Goal: Information Seeking & Learning: Learn about a topic

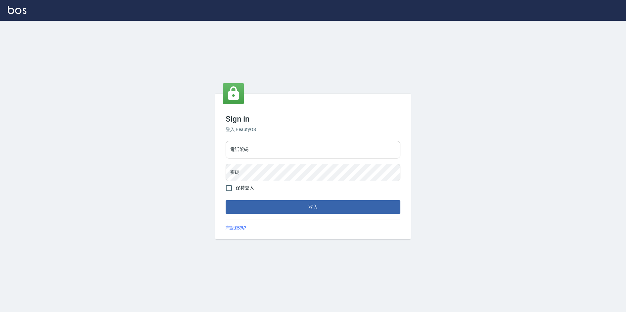
click at [274, 159] on div "電話號碼 電話號碼 密碼 密碼" at bounding box center [313, 161] width 180 height 46
click at [274, 152] on input "電話號碼" at bounding box center [313, 150] width 175 height 18
type input "3"
type input "2281159"
click at [234, 189] on input "保持登入" at bounding box center [229, 188] width 14 height 14
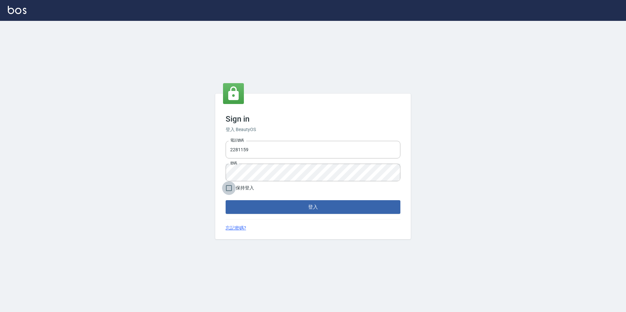
checkbox input "true"
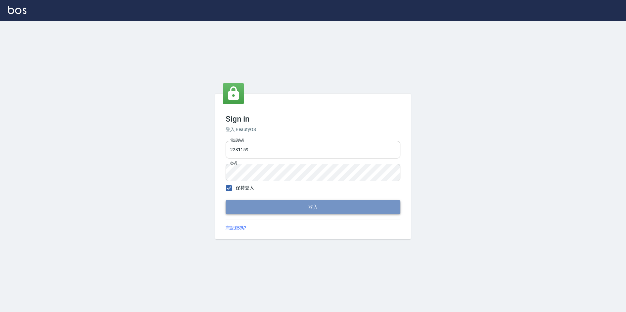
click at [251, 206] on button "登入" at bounding box center [313, 207] width 175 height 14
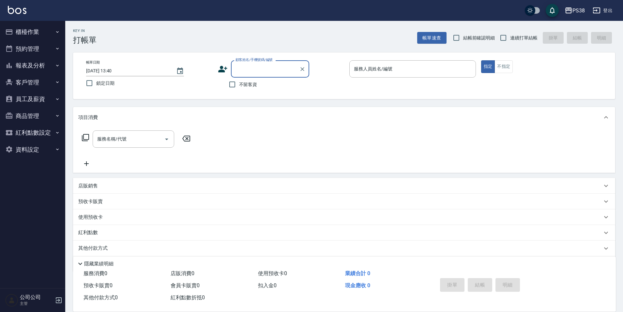
click at [37, 37] on button "櫃檯作業" at bounding box center [33, 31] width 60 height 17
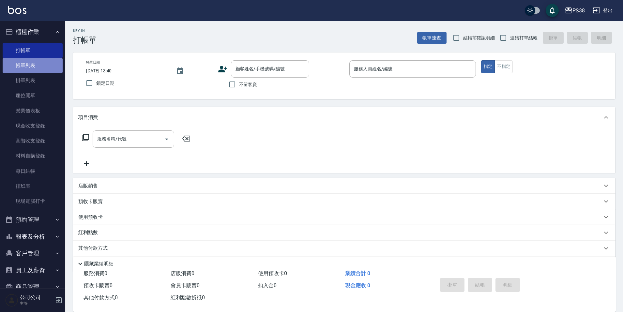
click at [50, 64] on link "帳單列表" at bounding box center [33, 65] width 60 height 15
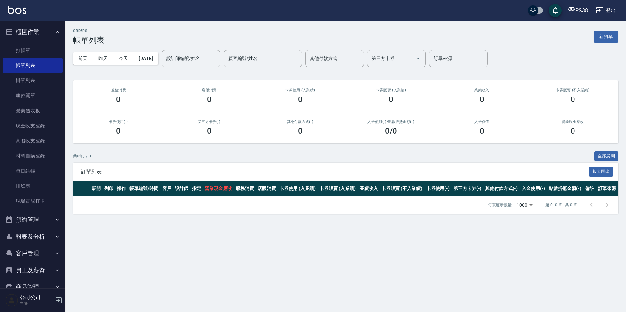
click at [41, 235] on button "報表及分析" at bounding box center [33, 236] width 60 height 17
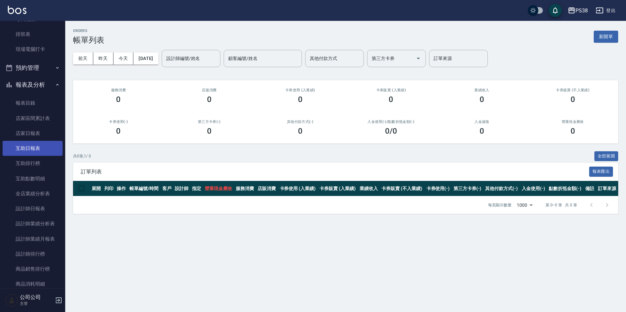
scroll to position [196, 0]
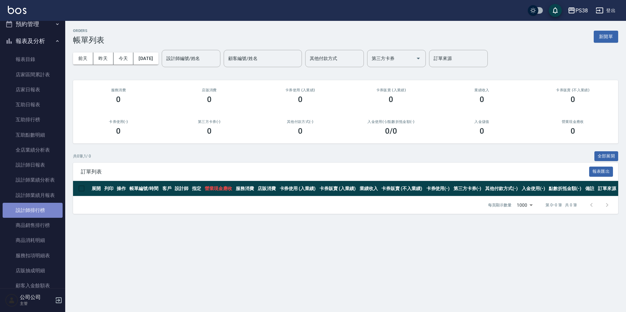
click at [48, 208] on link "設計師排行榜" at bounding box center [33, 210] width 60 height 15
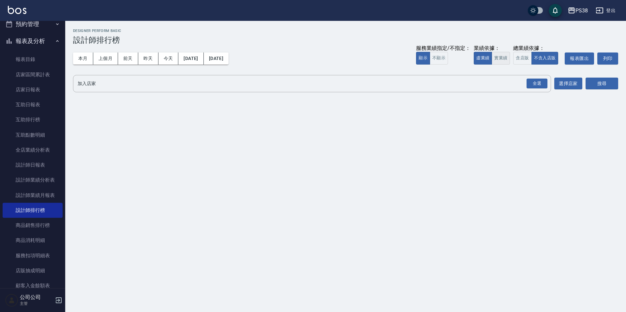
click at [504, 61] on button "實業績" at bounding box center [501, 58] width 18 height 13
click at [541, 81] on div "全選" at bounding box center [536, 84] width 21 height 10
click at [602, 80] on button "搜尋" at bounding box center [602, 84] width 33 height 12
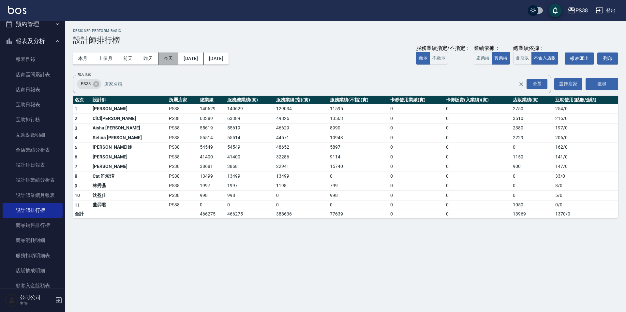
click at [169, 62] on button "今天" at bounding box center [168, 58] width 20 height 12
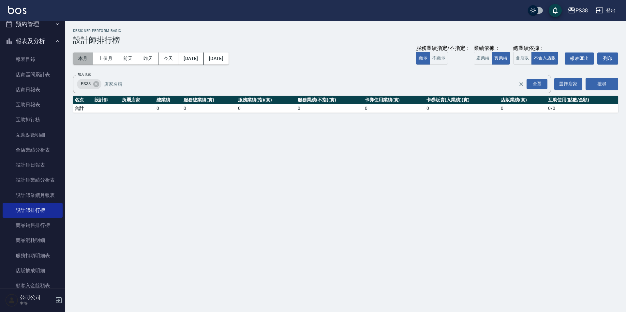
click at [84, 59] on button "本月" at bounding box center [83, 58] width 20 height 12
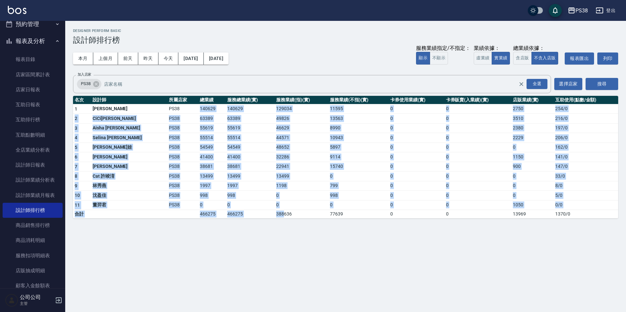
drag, startPoint x: 175, startPoint y: 113, endPoint x: 262, endPoint y: 215, distance: 133.9
click at [262, 215] on tbody "1 [PERSON_NAME] PS38 140629 140629 129034 11595 0 0 2750 254 / 0 2 CiCi[PERSON_…" at bounding box center [345, 161] width 545 height 114
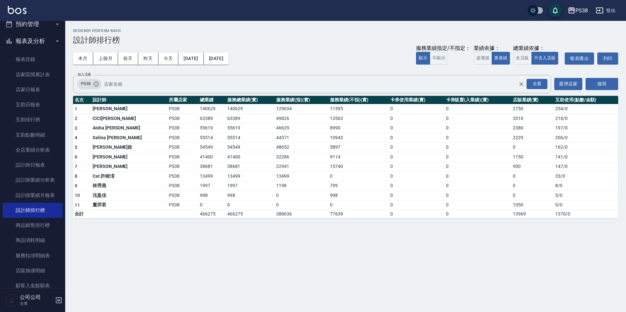
click at [225, 252] on div "PS38 [DATE] - [DATE] 設計師排行榜 列印時間： [DATE][PHONE_NUMBER]:40 Designer Perform Basi…" at bounding box center [313, 156] width 626 height 312
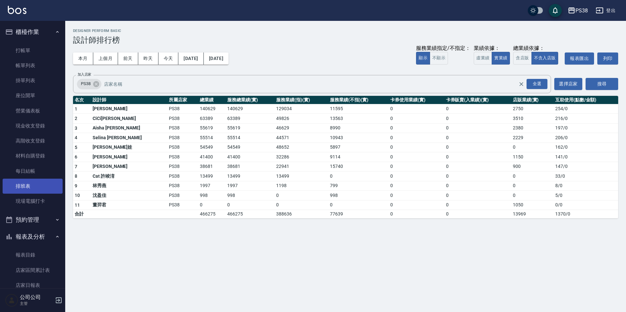
scroll to position [163, 0]
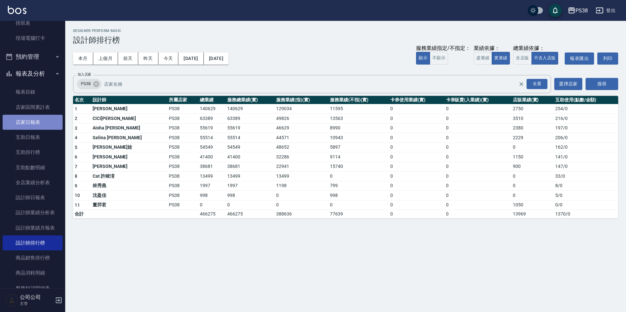
click at [38, 127] on link "店家日報表" at bounding box center [33, 122] width 60 height 15
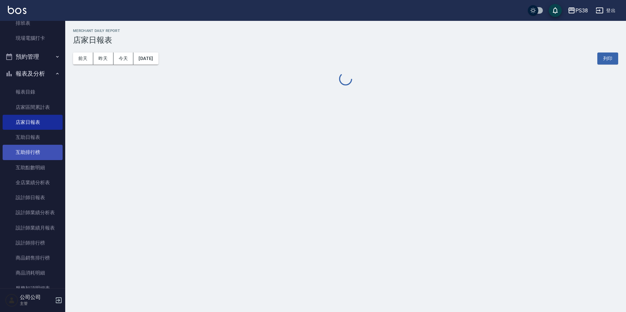
click at [37, 152] on link "互助排行榜" at bounding box center [33, 152] width 60 height 15
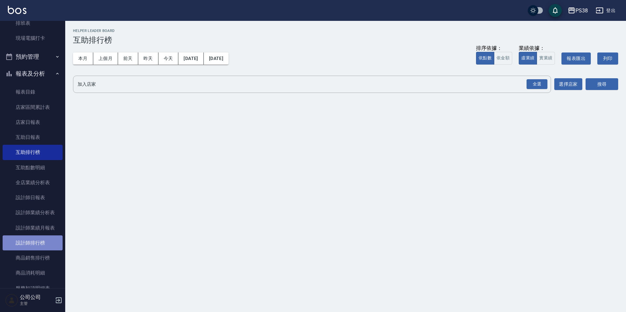
click at [40, 238] on link "設計師排行榜" at bounding box center [33, 242] width 60 height 15
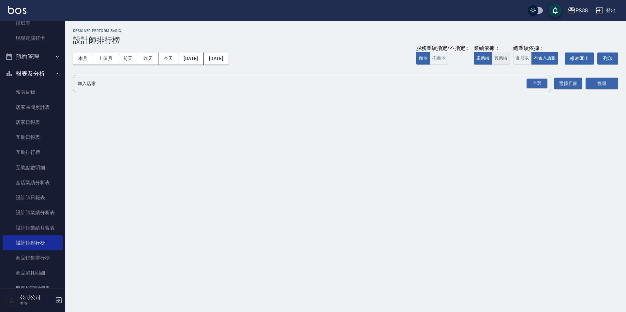
click at [497, 54] on button "實業績" at bounding box center [501, 58] width 18 height 13
click at [527, 81] on div "全選" at bounding box center [536, 84] width 21 height 10
click at [603, 90] on div "搜尋" at bounding box center [602, 84] width 33 height 18
click at [602, 89] on button "搜尋" at bounding box center [602, 84] width 33 height 12
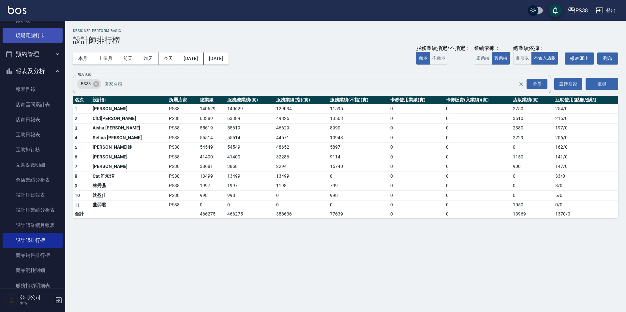
scroll to position [196, 0]
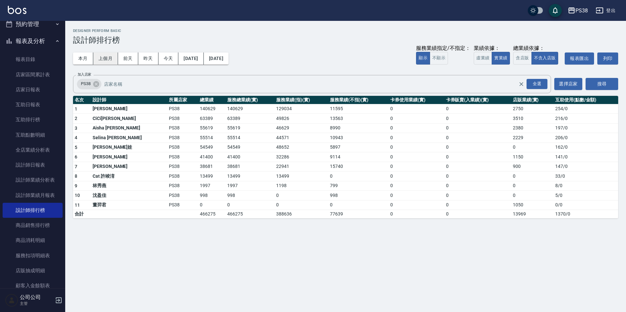
click at [101, 56] on button "上個月" at bounding box center [105, 58] width 25 height 12
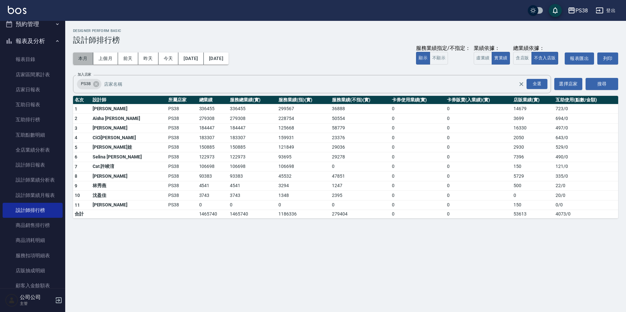
click at [82, 54] on button "本月" at bounding box center [83, 58] width 20 height 12
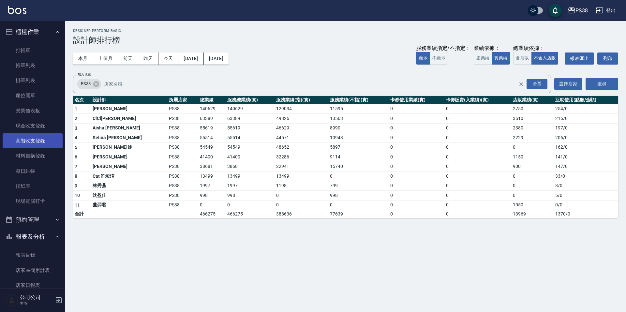
scroll to position [228, 0]
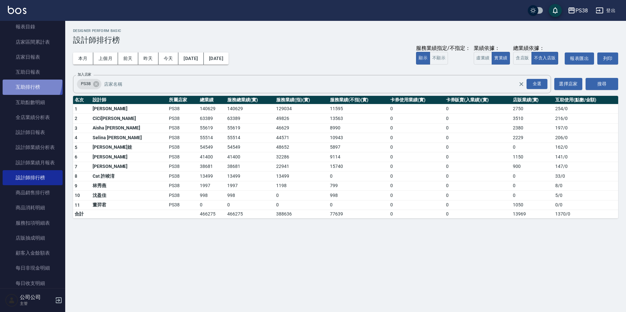
click at [19, 80] on link "互助排行榜" at bounding box center [33, 87] width 60 height 15
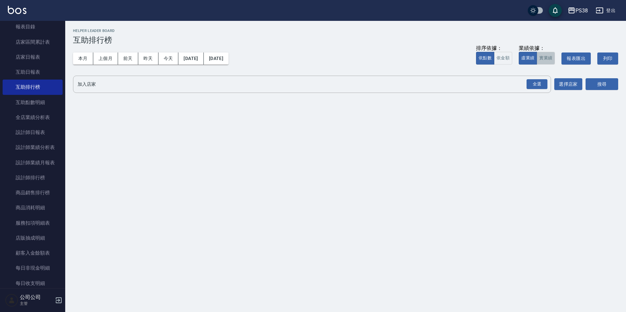
click at [548, 59] on button "實業績" at bounding box center [546, 58] width 18 height 13
click at [538, 87] on div "全選" at bounding box center [536, 84] width 21 height 10
click at [602, 86] on button "搜尋" at bounding box center [602, 85] width 33 height 12
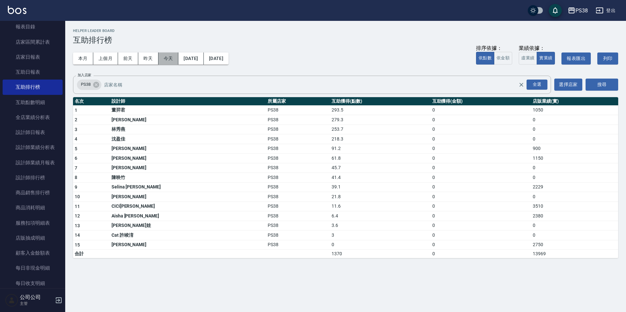
click at [160, 53] on button "今天" at bounding box center [168, 58] width 20 height 12
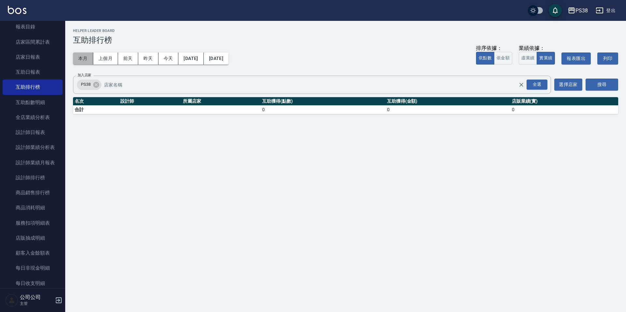
click at [76, 58] on button "本月" at bounding box center [83, 58] width 20 height 12
